Goal: Information Seeking & Learning: Learn about a topic

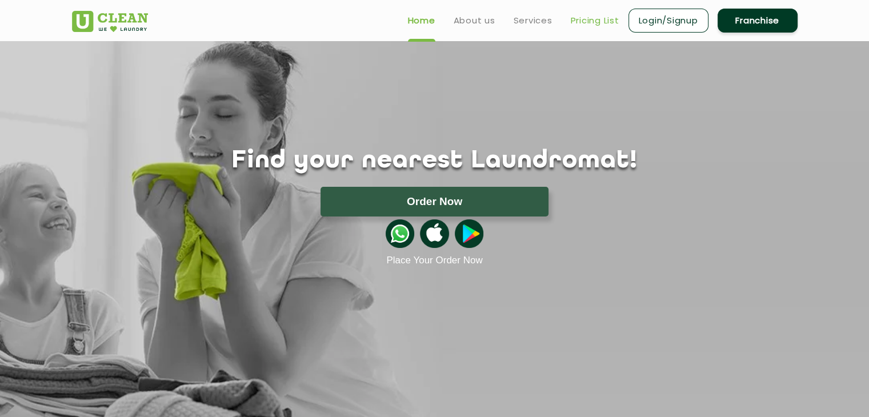
click at [596, 23] on link "Pricing List" at bounding box center [595, 21] width 49 height 14
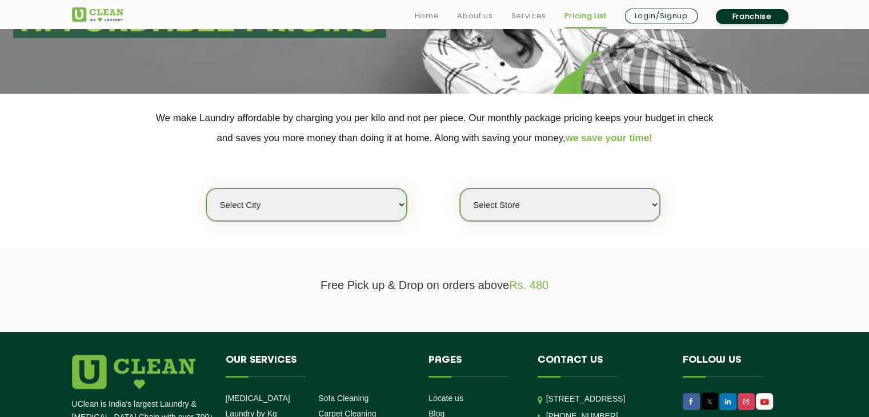
scroll to position [171, 0]
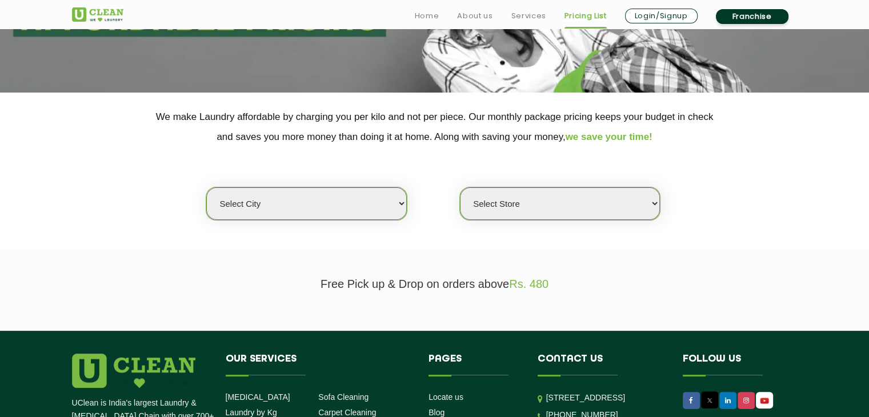
click at [301, 198] on select "Select city [GEOGRAPHIC_DATA] [GEOGRAPHIC_DATA] [GEOGRAPHIC_DATA] [GEOGRAPHIC_D…" at bounding box center [306, 203] width 200 height 33
click at [272, 218] on select "Select city Aalo Agartala Agra Ahmedabad Akola Aligarh Alwar - UClean Select Am…" at bounding box center [306, 203] width 200 height 33
select select "1"
click at [206, 187] on select "Select city Aalo Agartala Agra Ahmedabad Akola Aligarh Alwar - UClean Select Am…" at bounding box center [306, 203] width 200 height 33
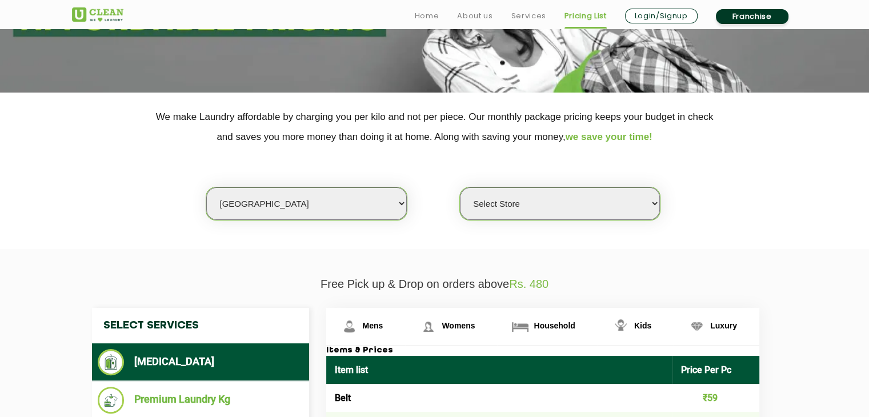
click at [503, 195] on select "Select Store UClean Vasant Kunj UClean Greater Kailash 2 UClean Dwarka UClean R…" at bounding box center [560, 203] width 200 height 33
select select "582"
click at [460, 187] on select "Select Store UClean Vasant Kunj UClean Greater Kailash 2 UClean Dwarka UClean R…" at bounding box center [560, 203] width 200 height 33
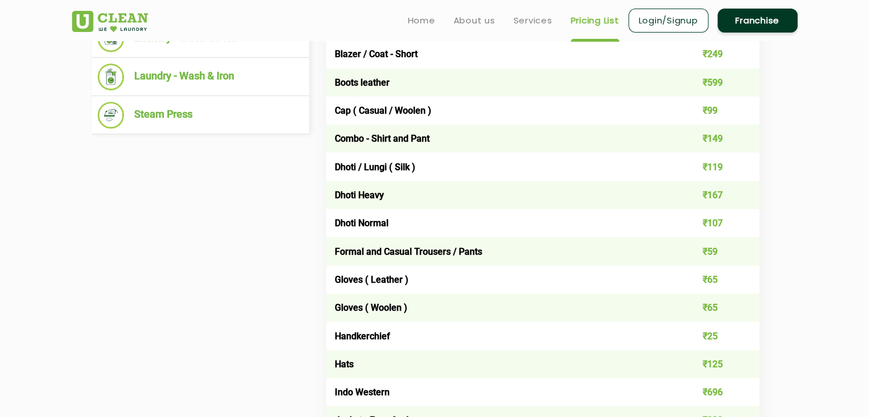
scroll to position [286, 0]
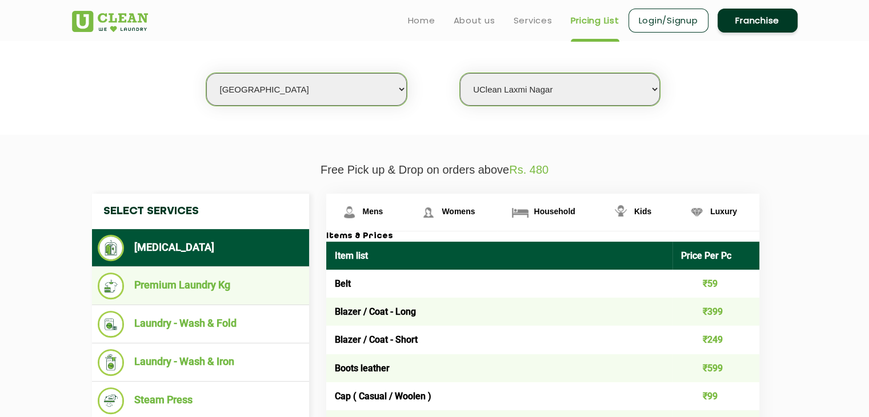
click at [188, 285] on li "Premium Laundry Kg" at bounding box center [201, 285] width 206 height 27
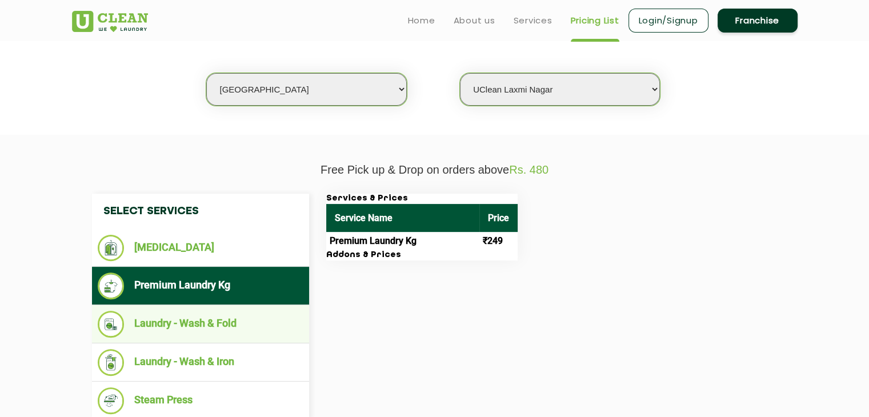
click at [195, 320] on li "Laundry - Wash & Fold" at bounding box center [201, 324] width 206 height 27
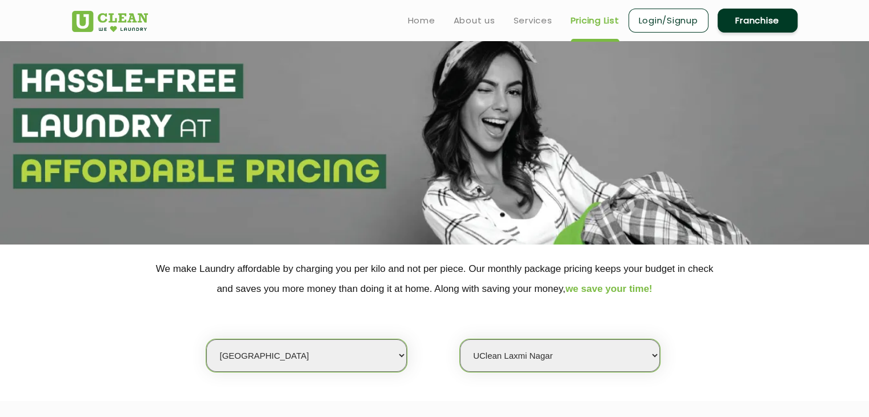
scroll to position [0, 0]
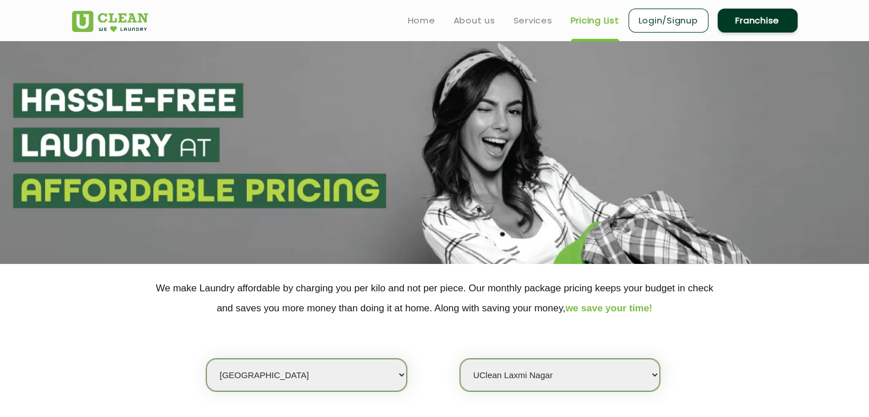
click at [130, 26] on img at bounding box center [110, 21] width 76 height 21
